Goal: Information Seeking & Learning: Check status

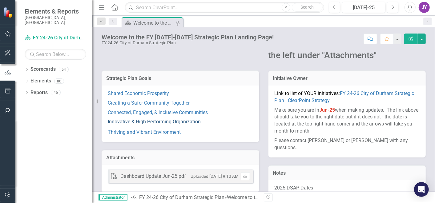
scroll to position [68, 0]
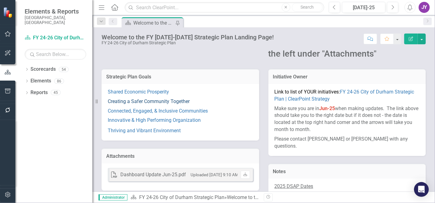
click at [156, 100] on link "Creating a Safer Community Together" at bounding box center [149, 102] width 82 height 6
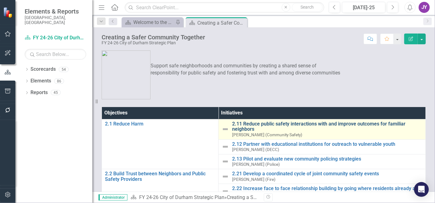
click at [247, 126] on link "2.11 Reduce public safety interactions with and improve outcomes for familiar n…" at bounding box center [327, 126] width 190 height 11
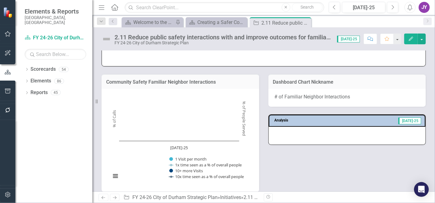
scroll to position [376, 0]
click at [334, 5] on icon "Previous" at bounding box center [334, 8] width 3 height 6
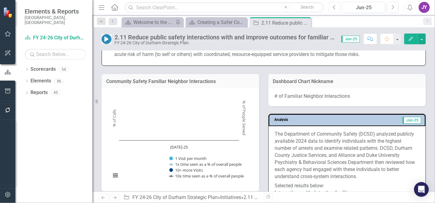
scroll to position [616, 0]
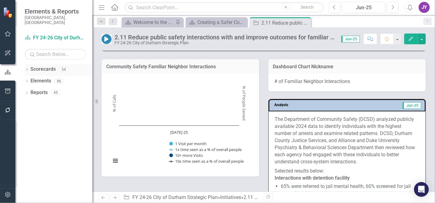
click at [26, 68] on icon "Dropdown" at bounding box center [27, 69] width 4 height 3
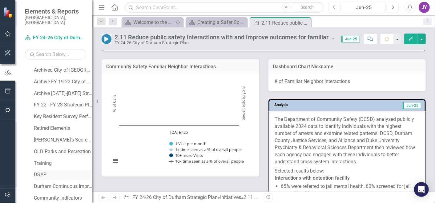
scroll to position [68, 0]
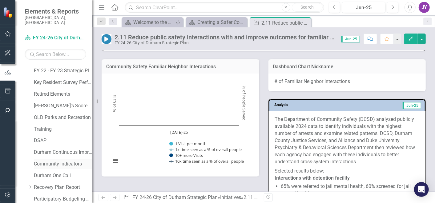
click at [49, 161] on link "Community Indicators" at bounding box center [63, 164] width 59 height 7
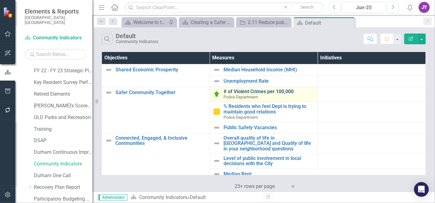
click at [248, 92] on link "# of Violent Crimes per 100,000" at bounding box center [269, 92] width 91 height 6
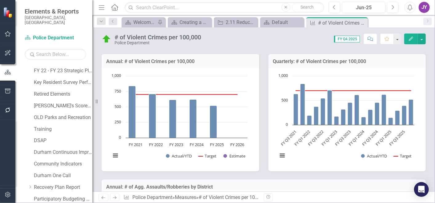
scroll to position [230, 0]
